Goal: Navigation & Orientation: Find specific page/section

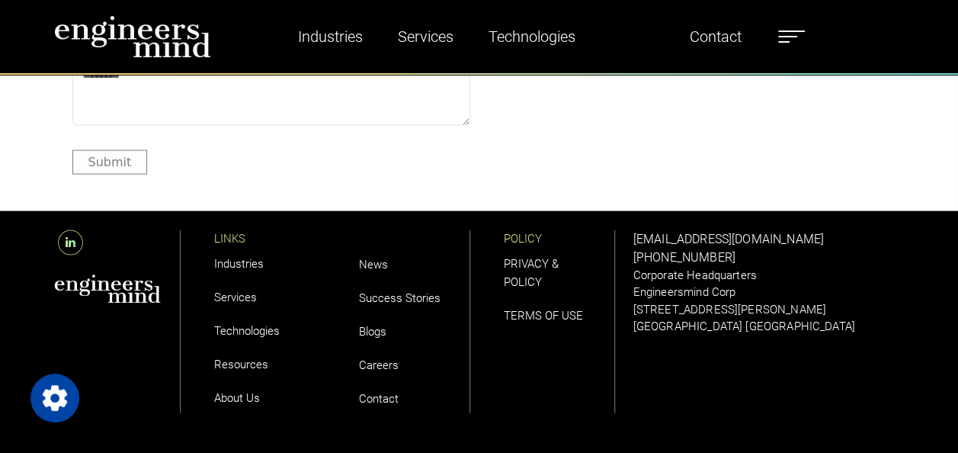
scroll to position [4419, 0]
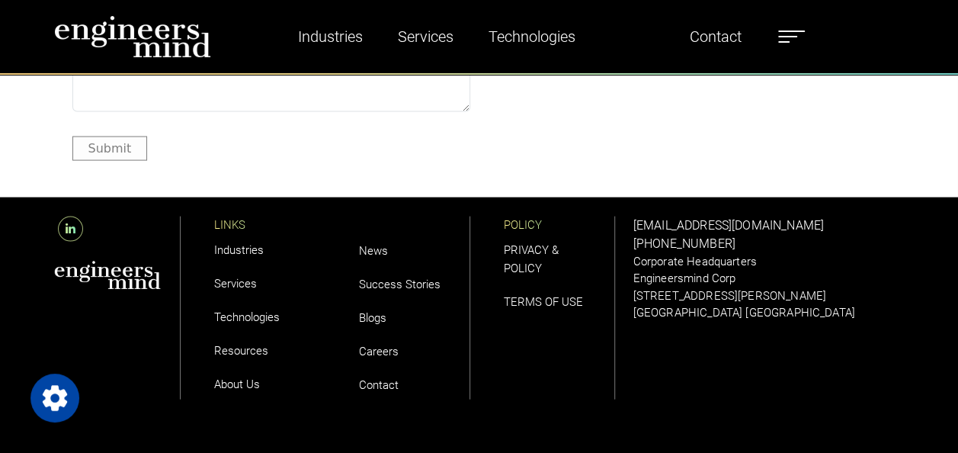
click at [243, 286] on link "Services" at bounding box center [235, 284] width 43 height 14
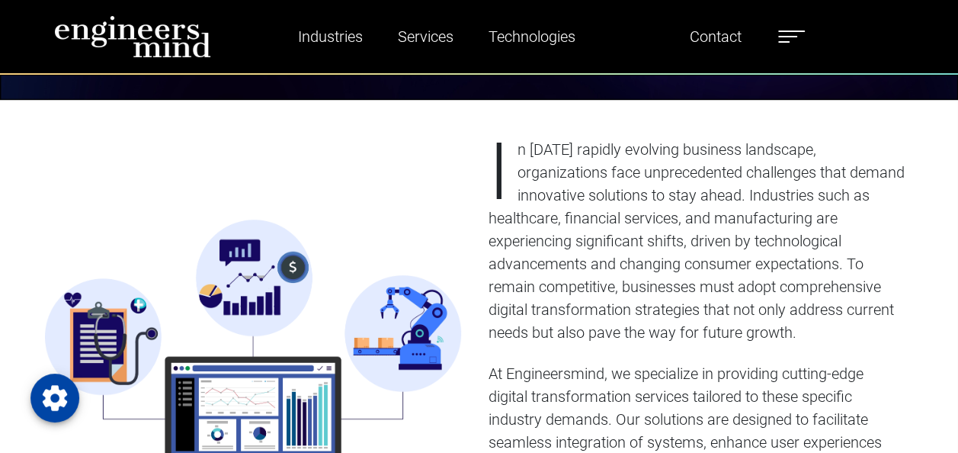
scroll to position [457, 0]
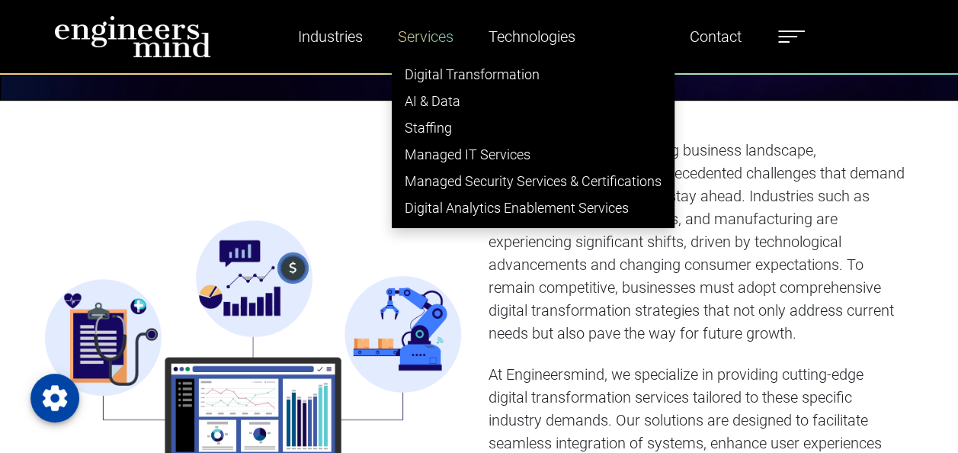
click at [431, 40] on link "Services" at bounding box center [426, 36] width 68 height 35
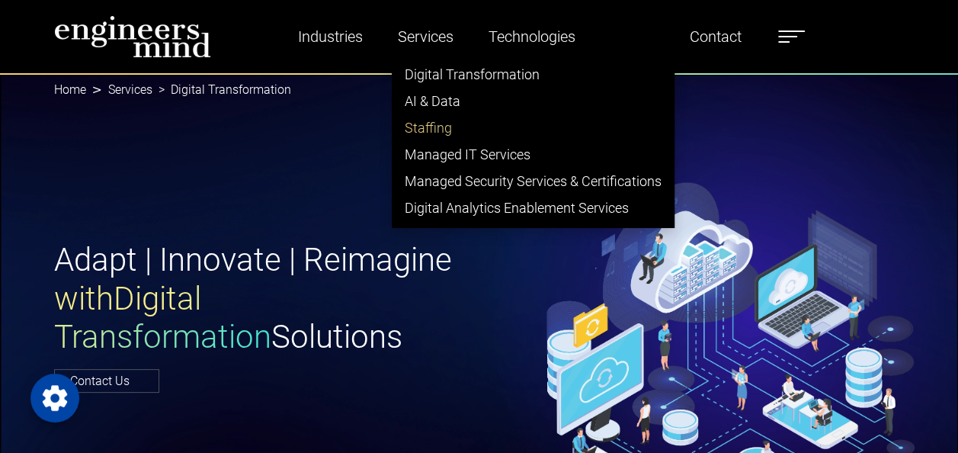
click at [440, 125] on link "Staffing" at bounding box center [532, 127] width 281 height 27
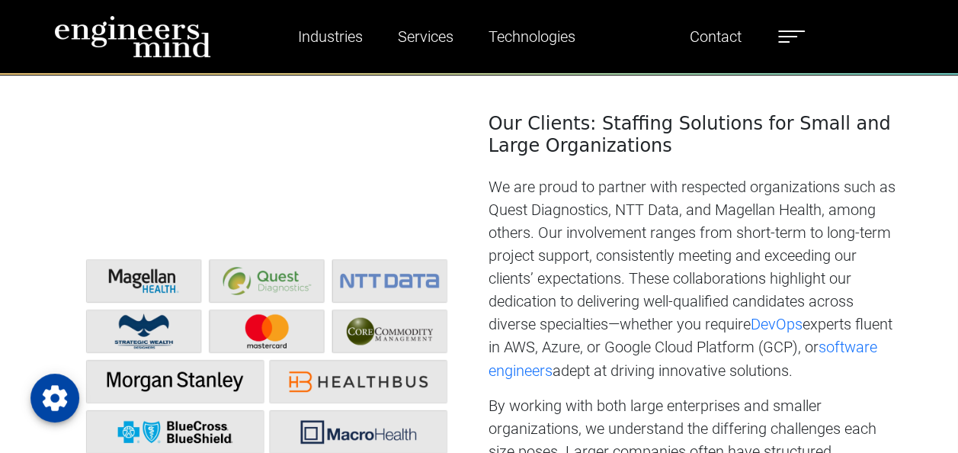
scroll to position [1067, 0]
